Goal: Check status: Check status

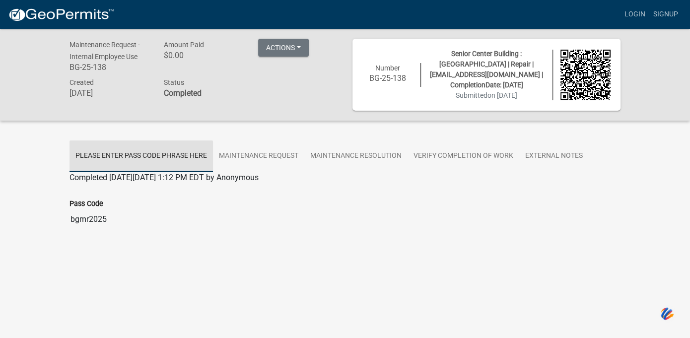
click at [102, 161] on link "Please Enter Pass Code Phrase Here" at bounding box center [142, 157] width 144 height 32
click at [92, 161] on link "Please Enter Pass Code Phrase Here" at bounding box center [142, 157] width 144 height 32
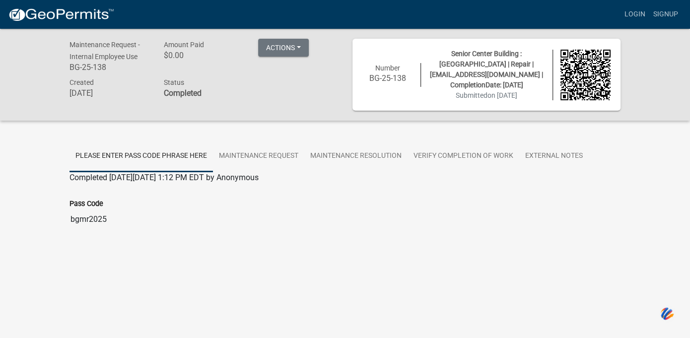
click at [91, 162] on link "Please Enter Pass Code Phrase Here" at bounding box center [142, 157] width 144 height 32
click at [167, 254] on div "Maintenance Request - Internal Employee Use BG-25-138 Amount Paid $0.00 Actions…" at bounding box center [345, 148] width 690 height 238
click at [276, 53] on button "Actions" at bounding box center [283, 48] width 51 height 18
drag, startPoint x: 130, startPoint y: 242, endPoint x: 125, endPoint y: 229, distance: 13.4
click at [130, 245] on div at bounding box center [345, 243] width 551 height 12
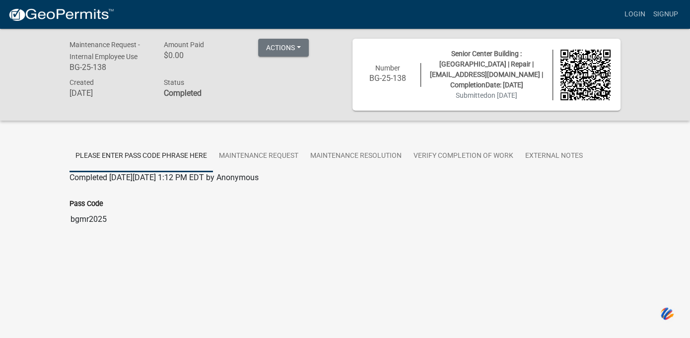
click at [89, 167] on link "Please Enter Pass Code Phrase Here" at bounding box center [142, 157] width 144 height 32
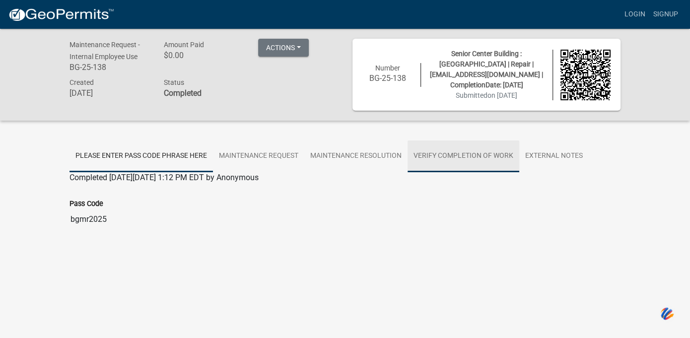
click at [449, 154] on link "Verify Completion of work" at bounding box center [464, 157] width 112 height 32
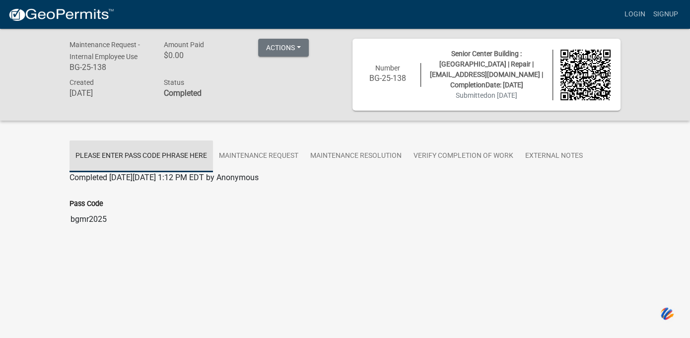
click at [105, 163] on link "Please Enter Pass Code Phrase Here" at bounding box center [142, 157] width 144 height 32
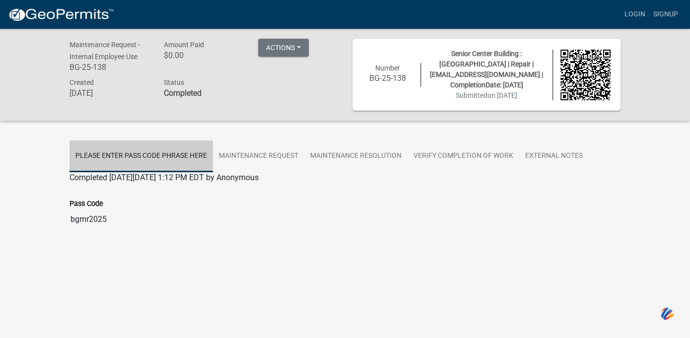
click at [105, 163] on link "Please Enter Pass Code Phrase Here" at bounding box center [142, 157] width 144 height 32
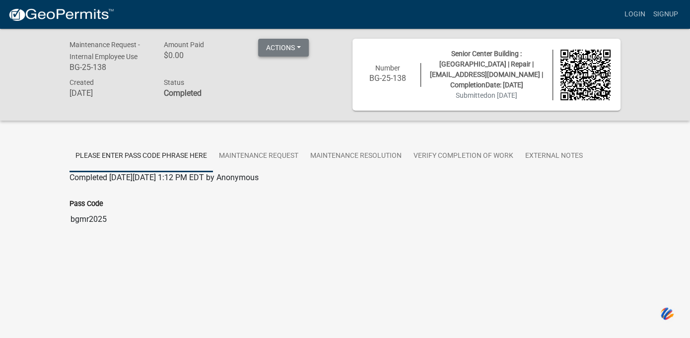
click at [300, 48] on button "Actions" at bounding box center [283, 48] width 51 height 18
click at [299, 48] on button "Actions" at bounding box center [283, 48] width 51 height 18
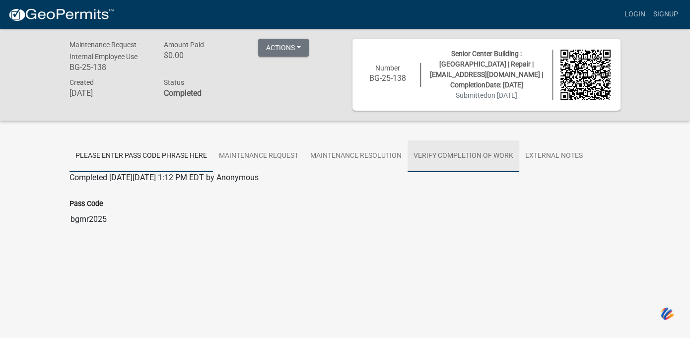
click at [450, 156] on link "Verify Completion of work" at bounding box center [464, 157] width 112 height 32
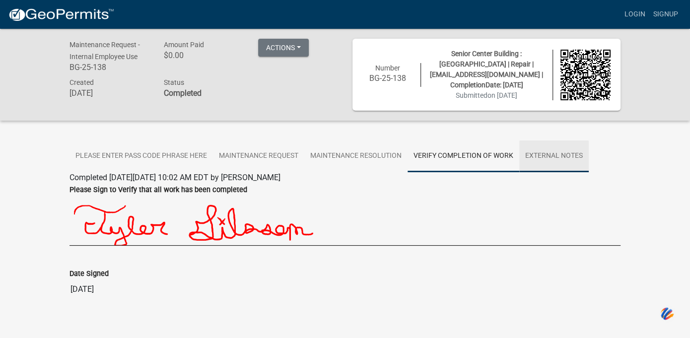
click at [549, 152] on link "External Notes" at bounding box center [555, 157] width 70 height 32
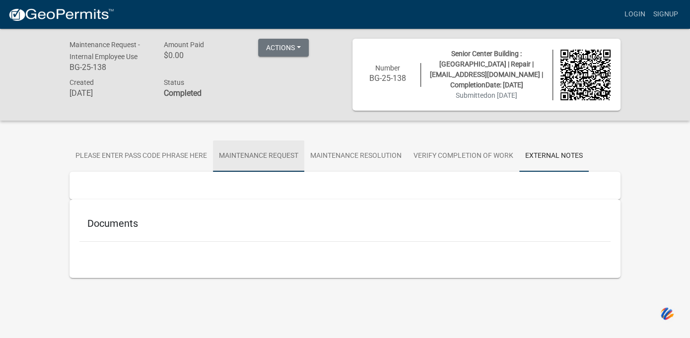
click at [261, 153] on link "Maintenance Request" at bounding box center [258, 157] width 91 height 32
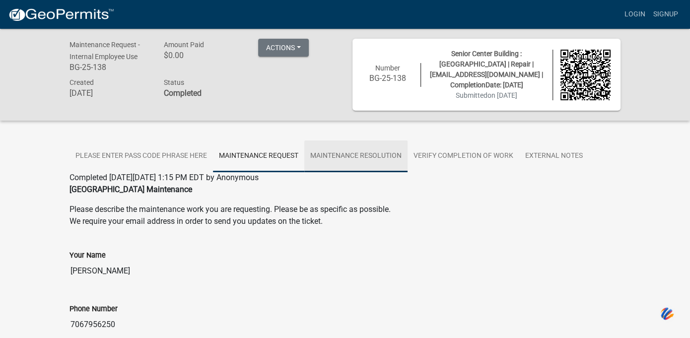
click at [339, 156] on link "Maintenance Resolution" at bounding box center [355, 157] width 103 height 32
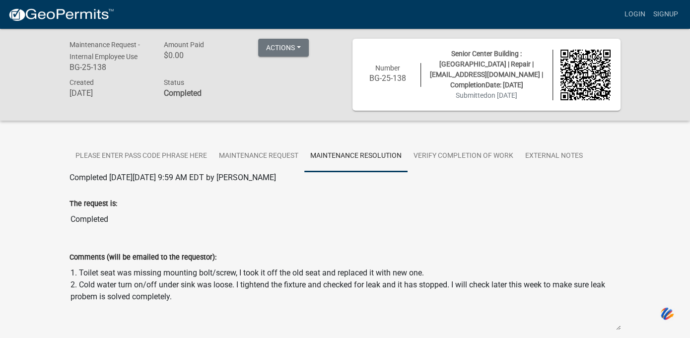
scroll to position [99, 0]
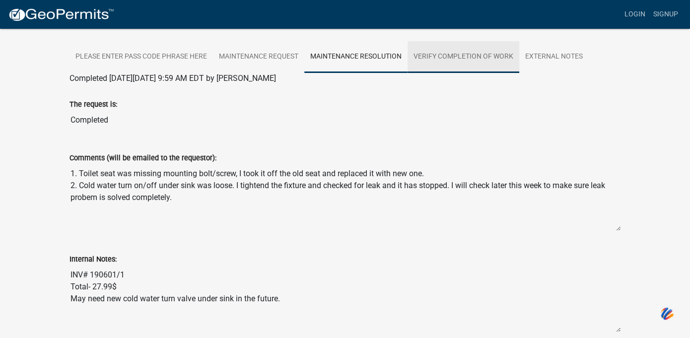
click at [455, 59] on link "Verify Completion of work" at bounding box center [464, 57] width 112 height 32
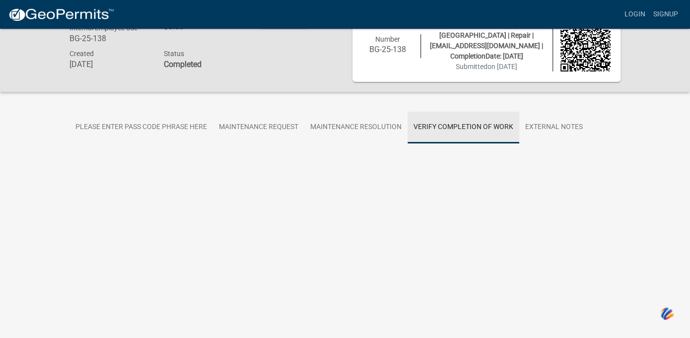
scroll to position [29, 0]
